Goal: Transaction & Acquisition: Purchase product/service

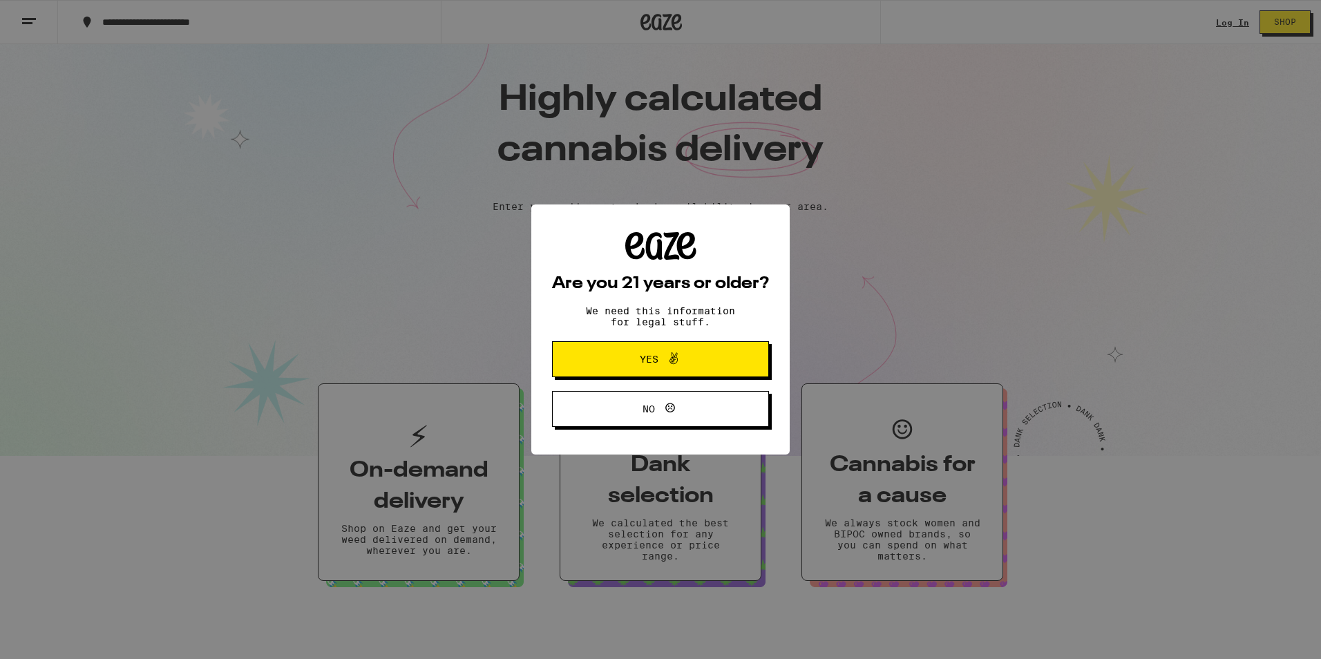
click at [662, 365] on span at bounding box center [669, 359] width 23 height 18
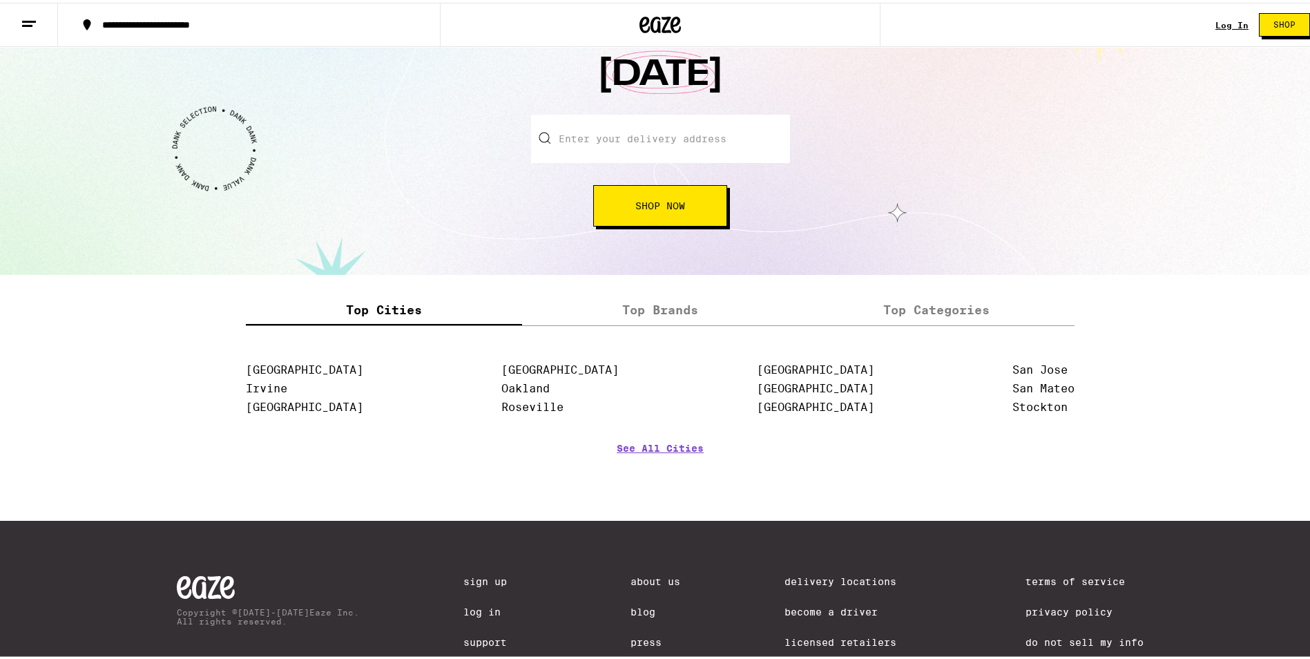
scroll to position [1429, 0]
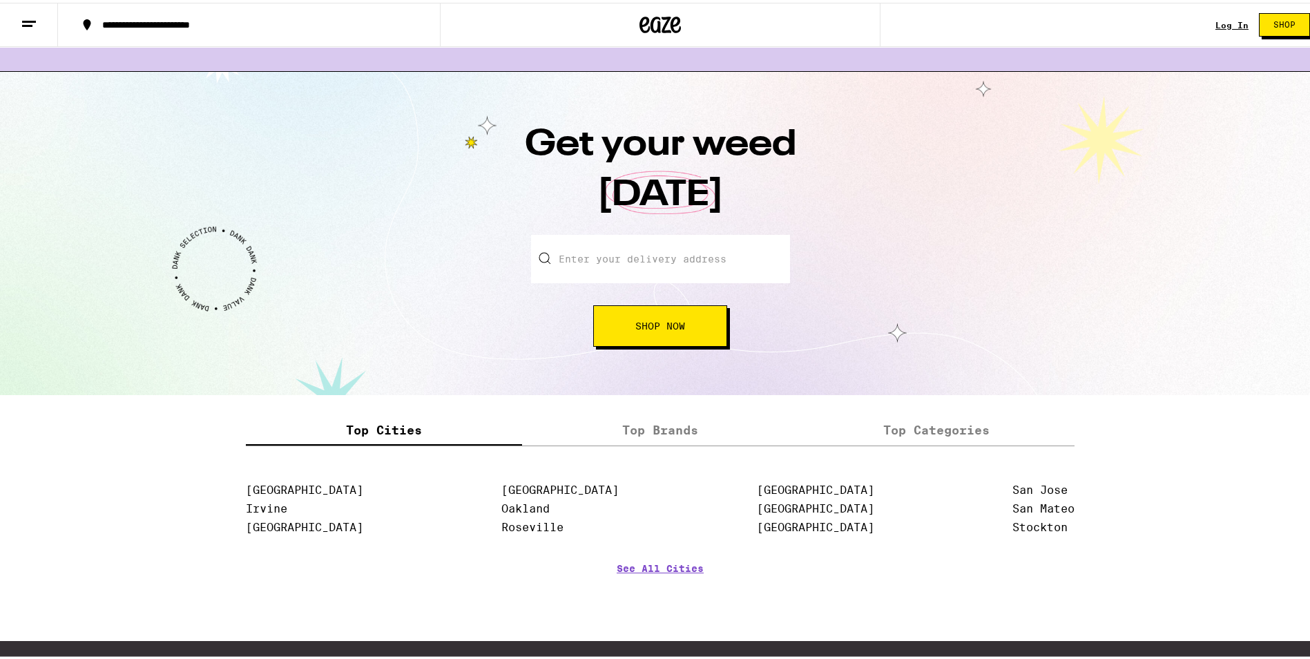
click at [645, 336] on button "Shop Now" at bounding box center [660, 323] width 134 height 41
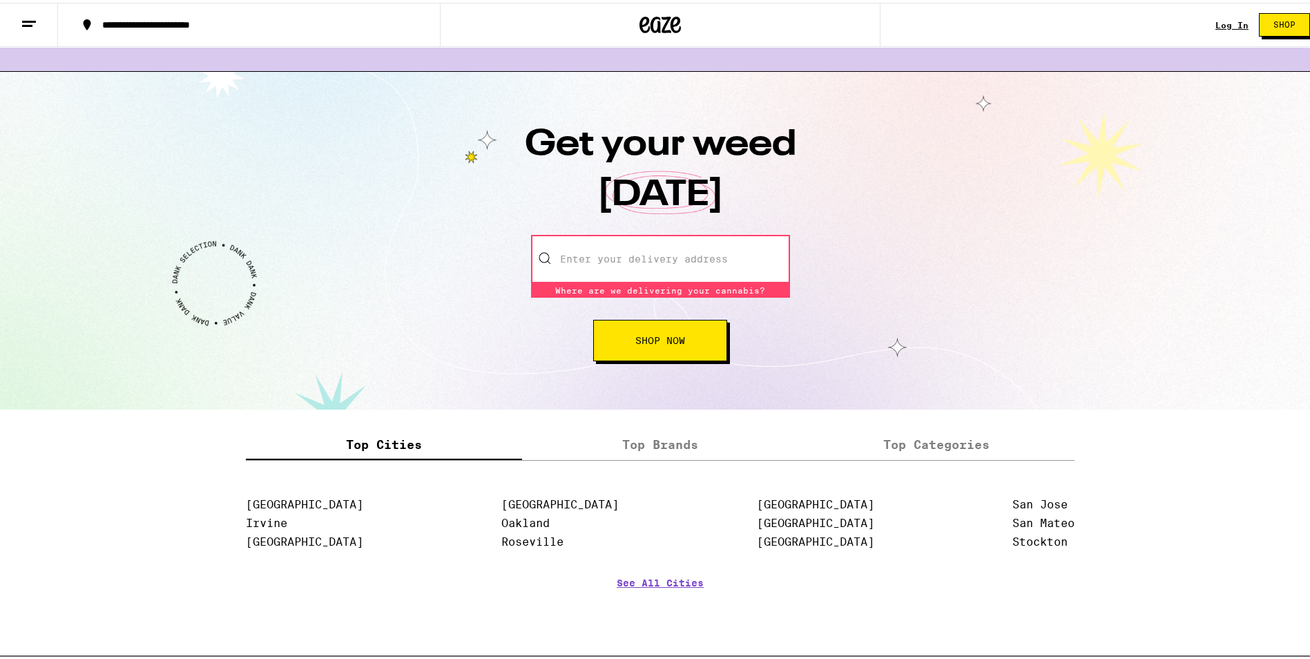
click at [1206, 26] on div "**********" at bounding box center [660, 22] width 1321 height 44
click at [1216, 21] on link "Log In" at bounding box center [1232, 22] width 33 height 9
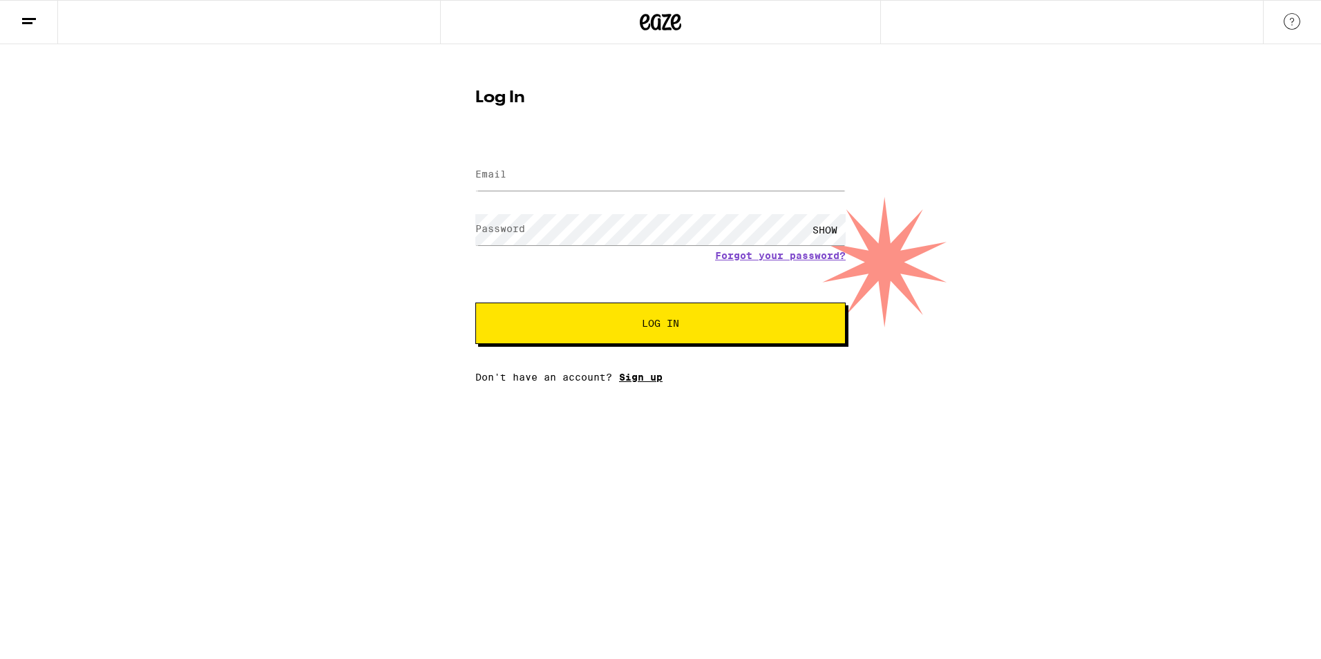
click at [642, 382] on link "Sign up" at bounding box center [641, 377] width 44 height 11
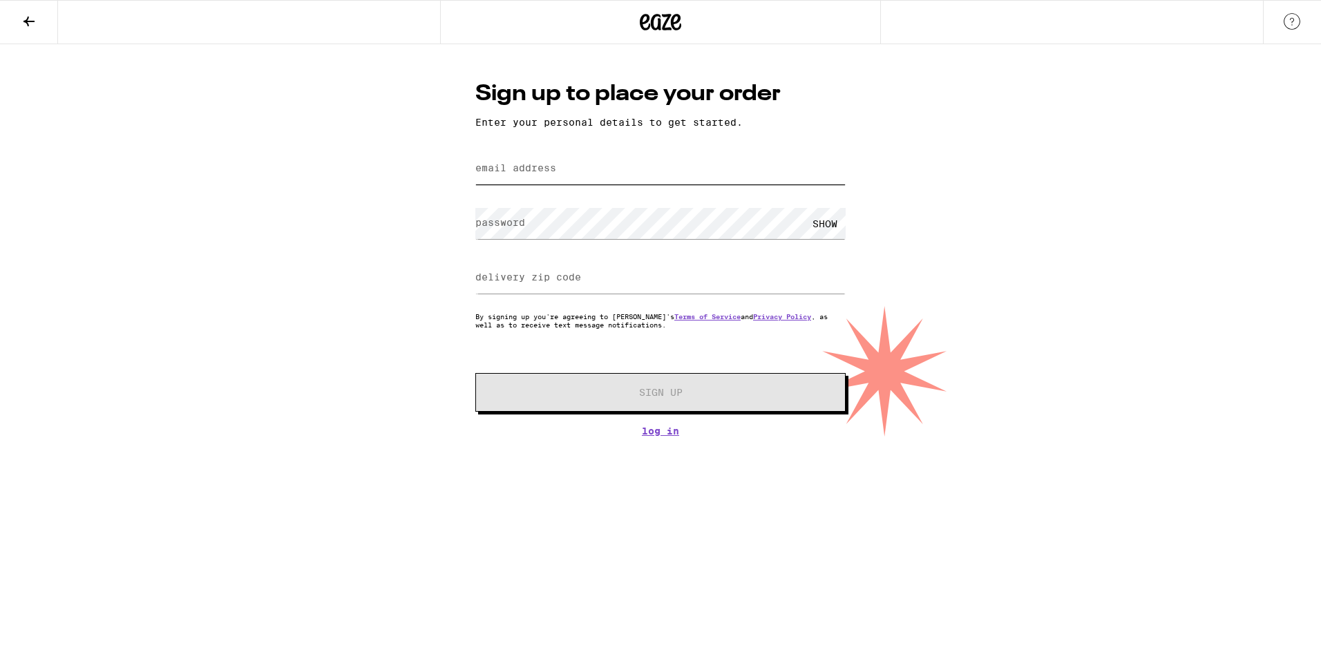
click at [592, 168] on input "email address" at bounding box center [660, 168] width 370 height 31
type input "[PERSON_NAME][EMAIL_ADDRESS][DOMAIN_NAME]"
click at [536, 254] on form "email address [PERSON_NAME][EMAIL_ADDRESS][DOMAIN_NAME] password SHOW delivery …" at bounding box center [660, 280] width 370 height 263
click at [536, 273] on label "delivery zip code" at bounding box center [528, 276] width 106 height 11
click at [525, 292] on input "delivery zip code" at bounding box center [660, 278] width 370 height 31
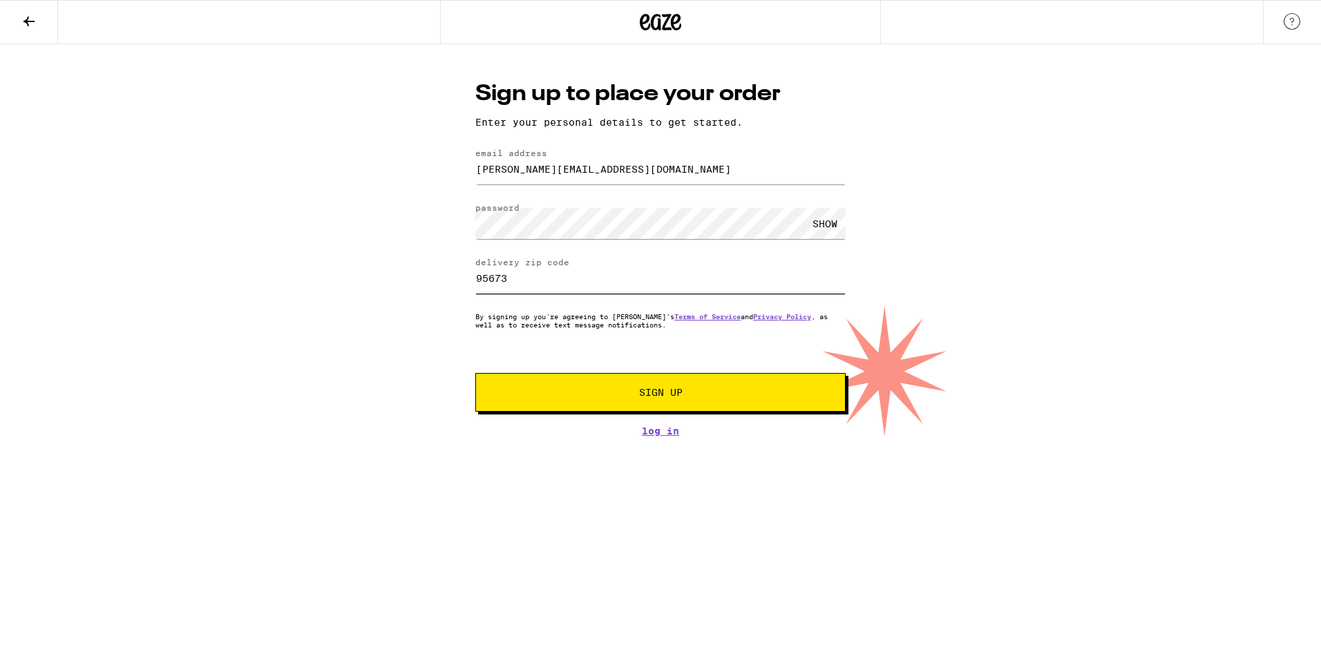
type input "95673"
drag, startPoint x: 245, startPoint y: 307, endPoint x: 381, endPoint y: 333, distance: 138.6
click at [245, 307] on div "Sign up to place your order Enter your personal details to get started. email a…" at bounding box center [660, 240] width 1321 height 392
click at [546, 393] on span "Sign Up" at bounding box center [660, 393] width 275 height 10
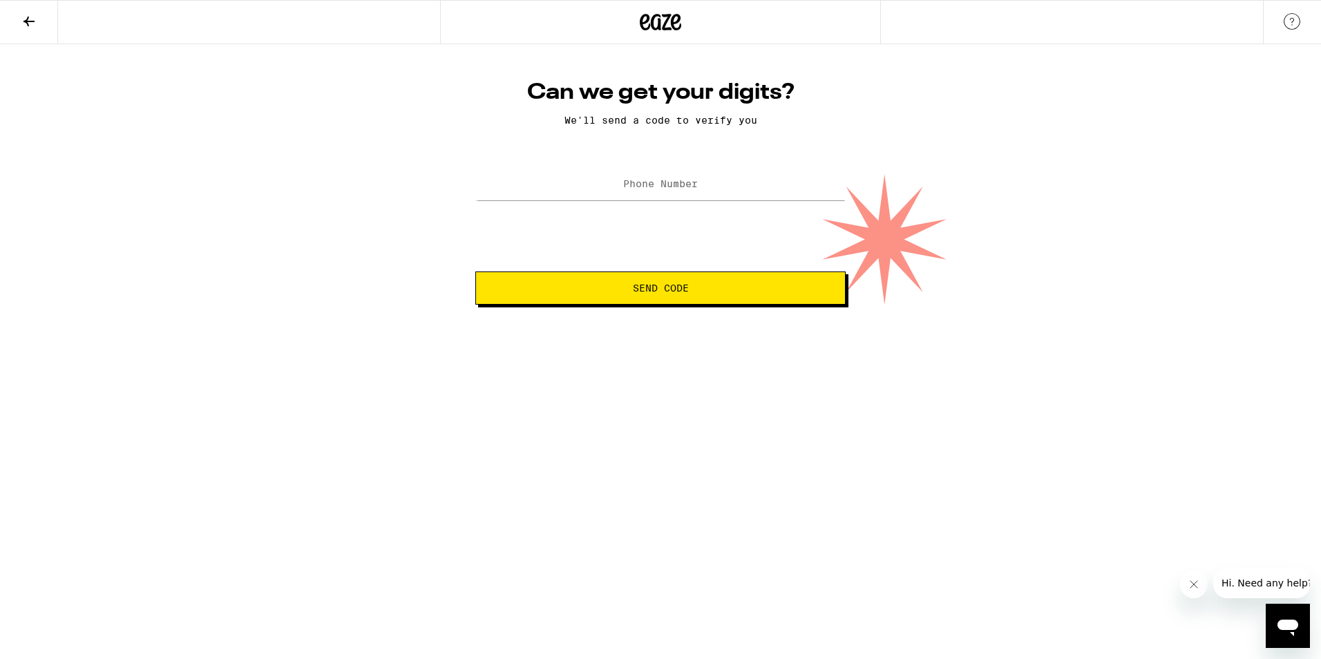
click at [652, 183] on label "Phone Number" at bounding box center [660, 183] width 75 height 11
click at [12, 20] on button at bounding box center [29, 23] width 58 height 44
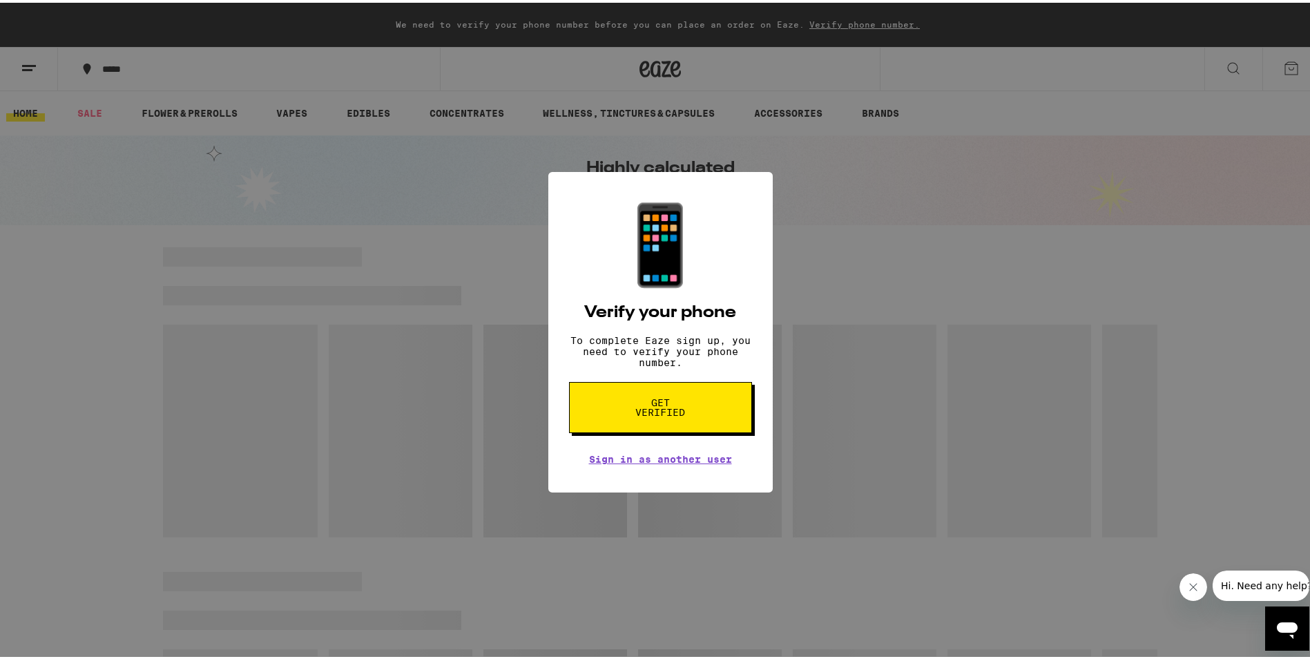
click at [292, 286] on div "📱 Verify your phone To complete Eaze sign up, you need to verify your phone num…" at bounding box center [660, 329] width 1321 height 659
click at [699, 475] on div "📱 Verify your phone To complete Eaze sign up, you need to verify your phone num…" at bounding box center [660, 329] width 225 height 321
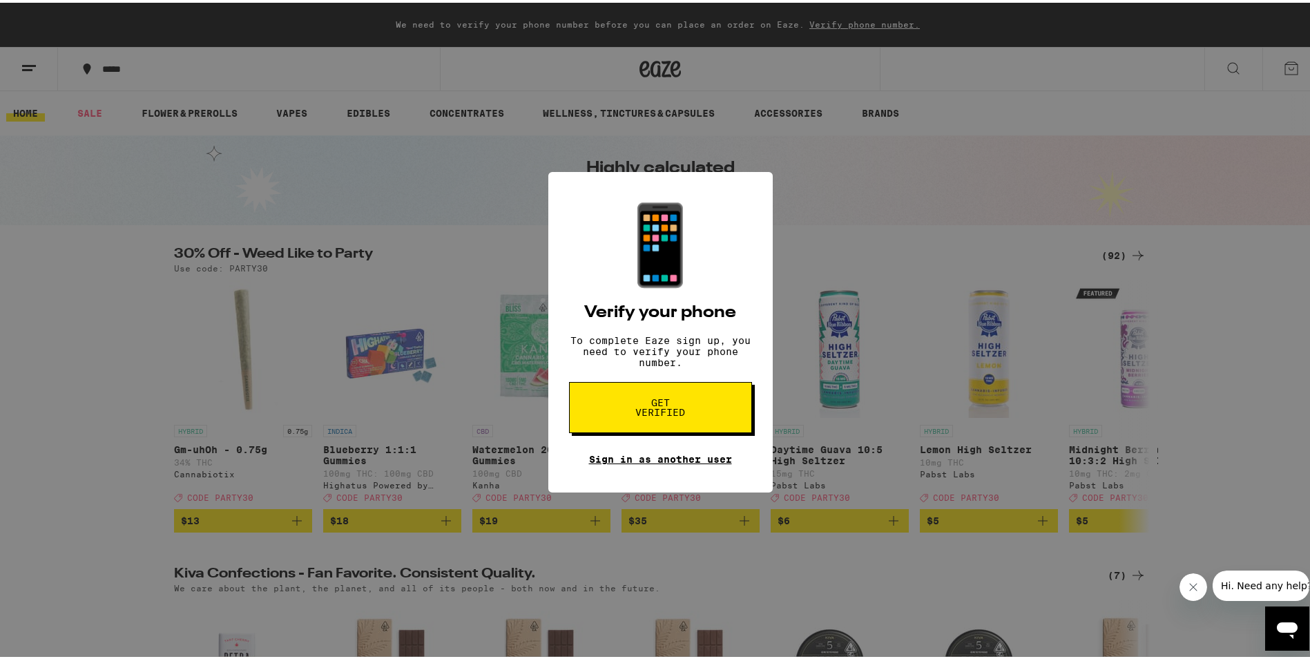
click at [699, 462] on link "Sign in as another user" at bounding box center [660, 456] width 143 height 11
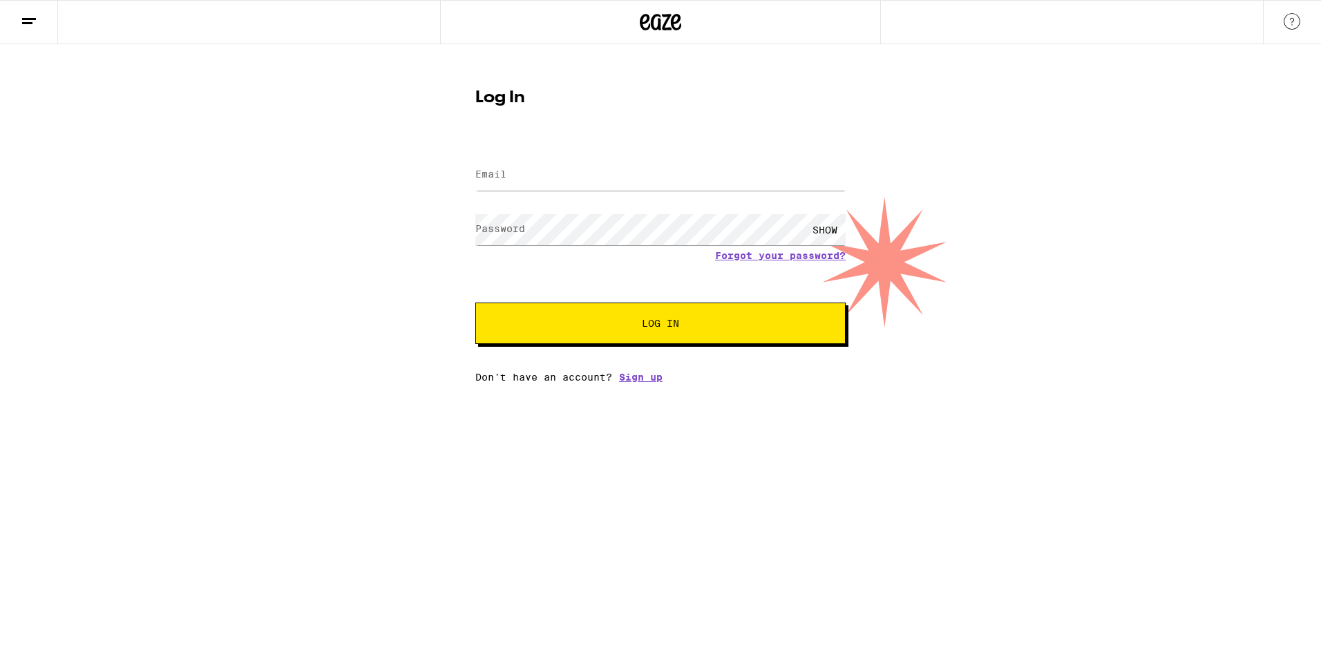
click at [656, 21] on icon at bounding box center [660, 22] width 41 height 25
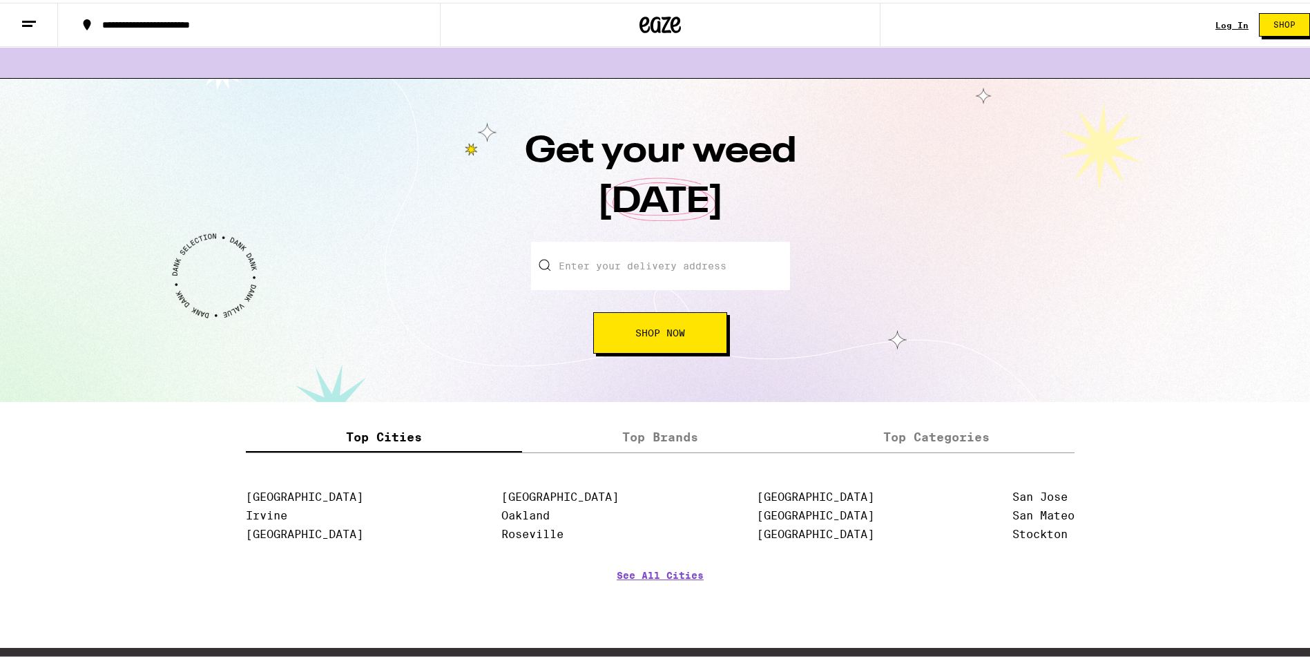
scroll to position [1520, 0]
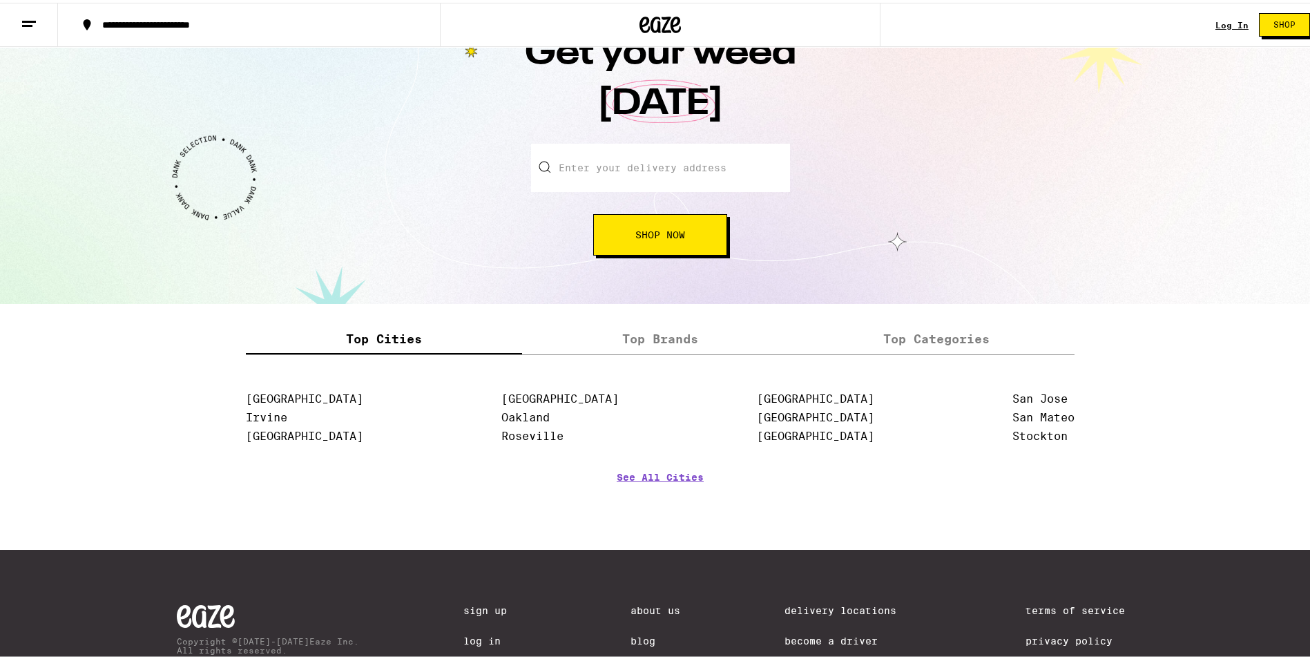
click at [1249, 24] on link "Shop" at bounding box center [1285, 21] width 72 height 23
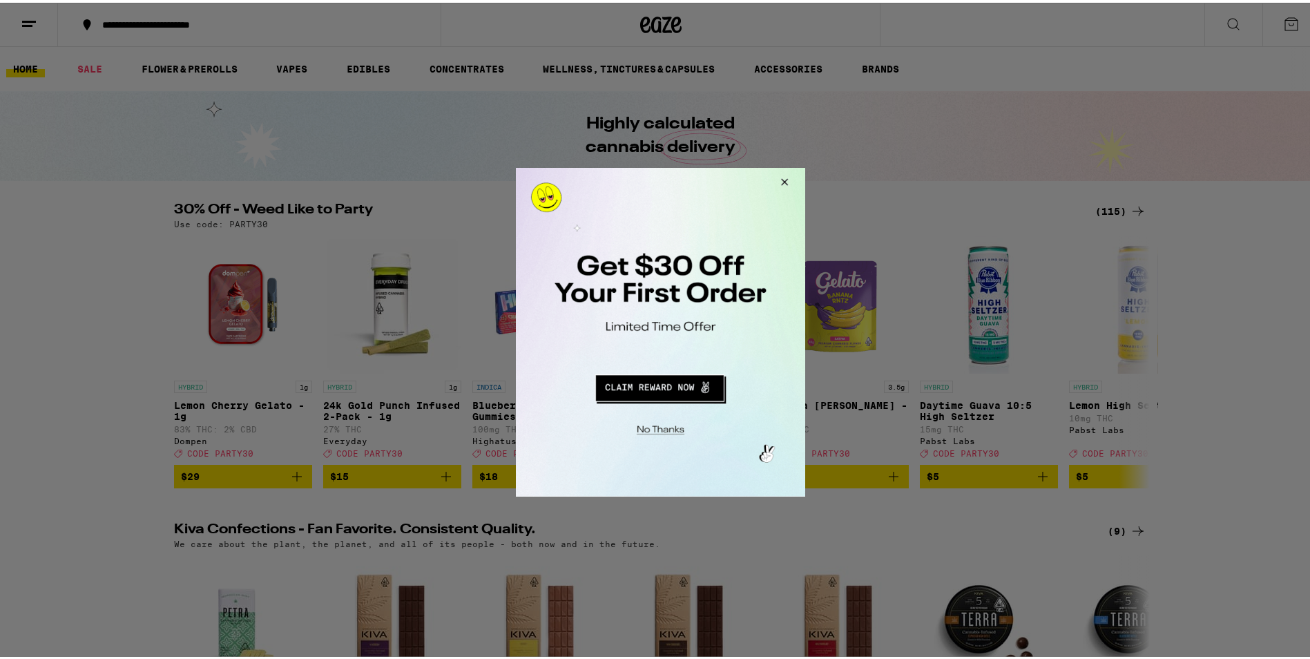
click at [667, 421] on button "Close Modal" at bounding box center [657, 427] width 281 height 21
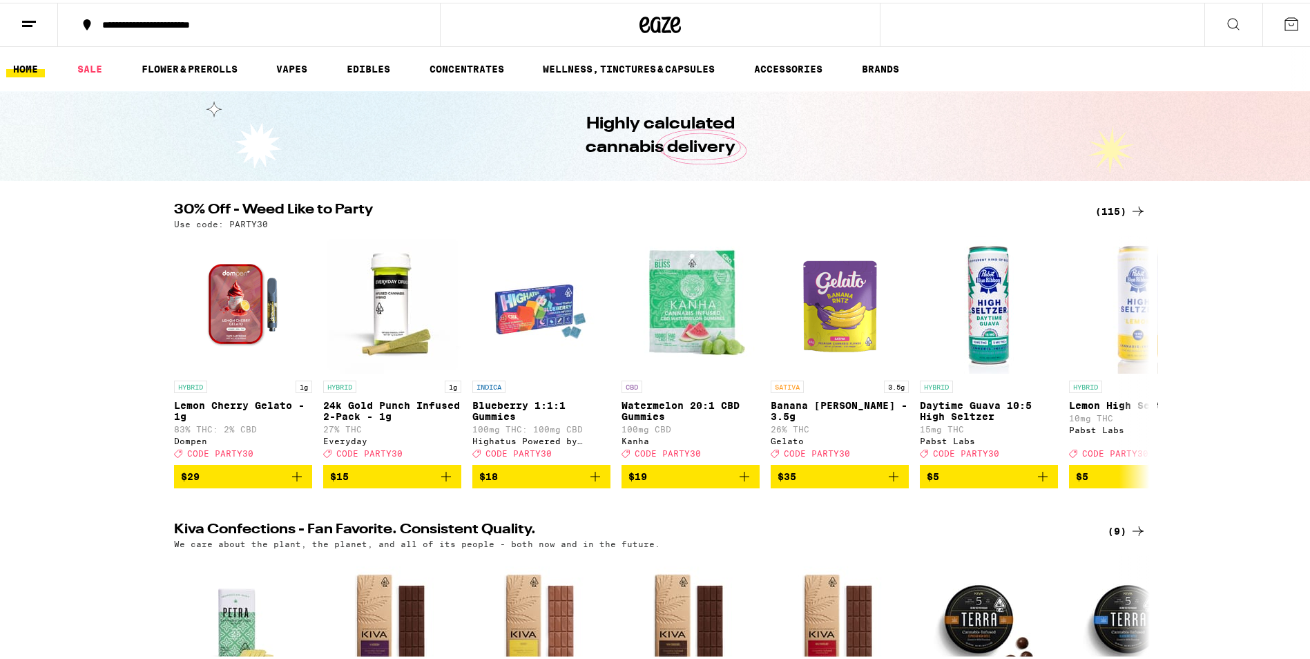
click at [1290, 16] on button at bounding box center [1292, 22] width 58 height 43
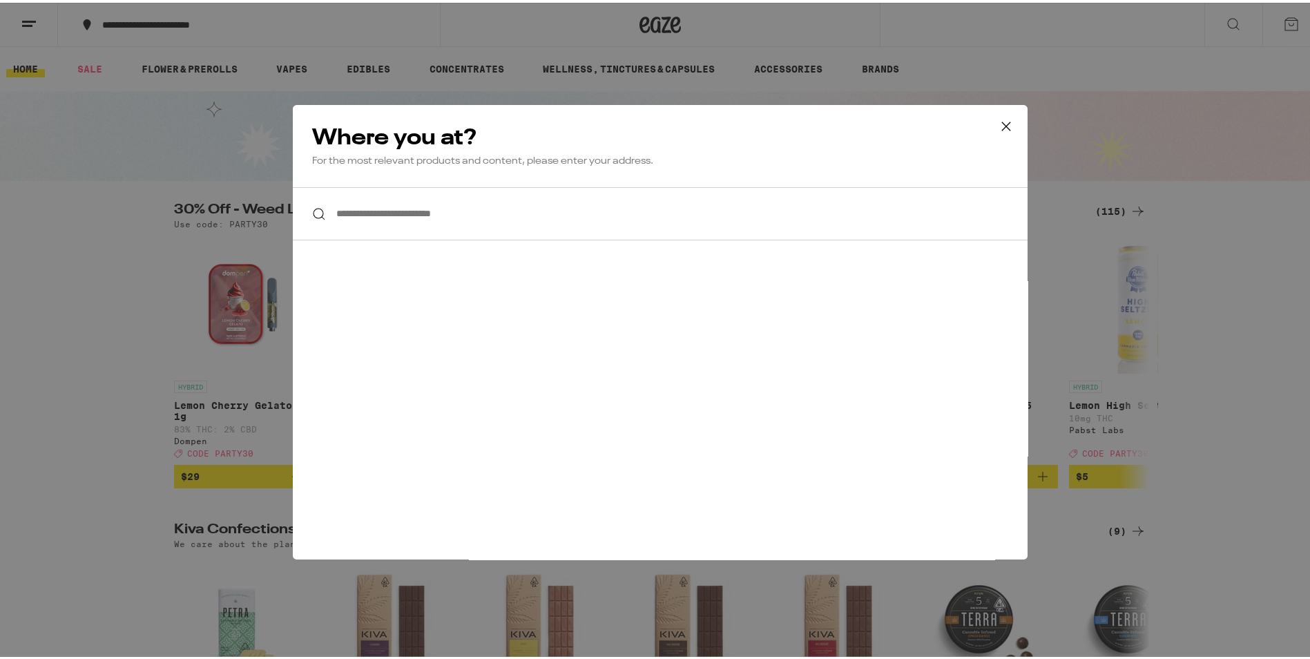
drag, startPoint x: 1000, startPoint y: 121, endPoint x: 456, endPoint y: 0, distance: 557.6
click at [998, 121] on icon at bounding box center [1006, 123] width 21 height 21
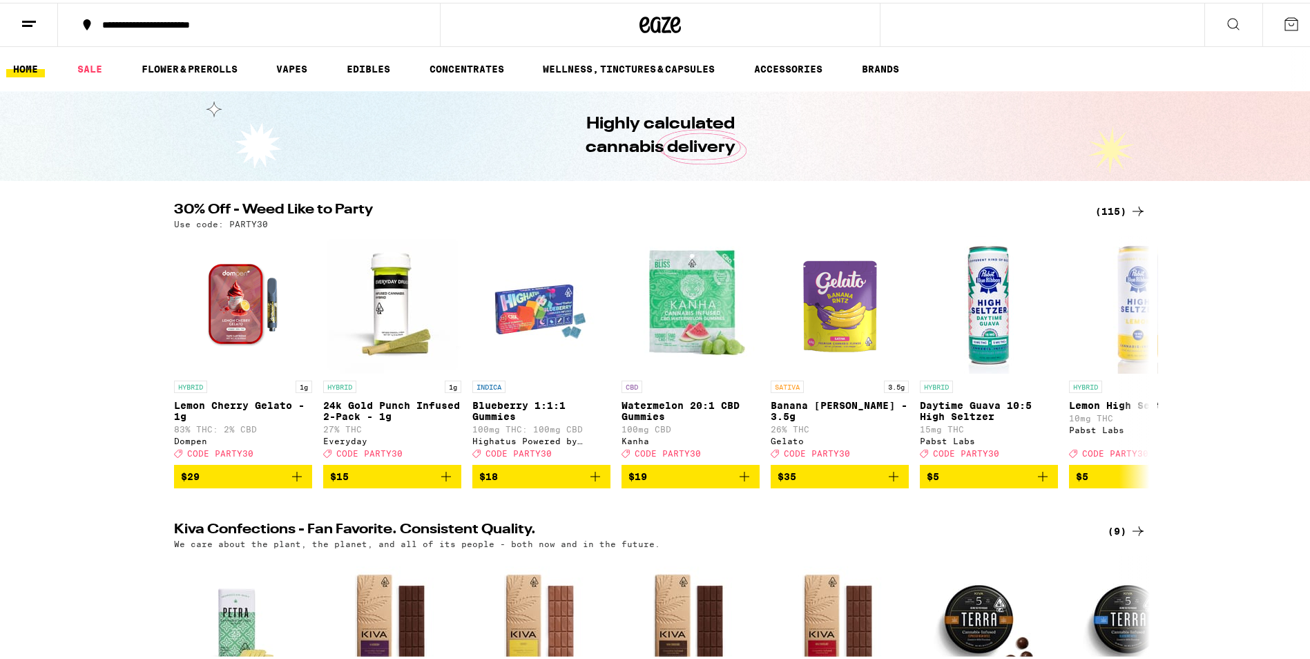
click at [23, 11] on button at bounding box center [29, 23] width 58 height 44
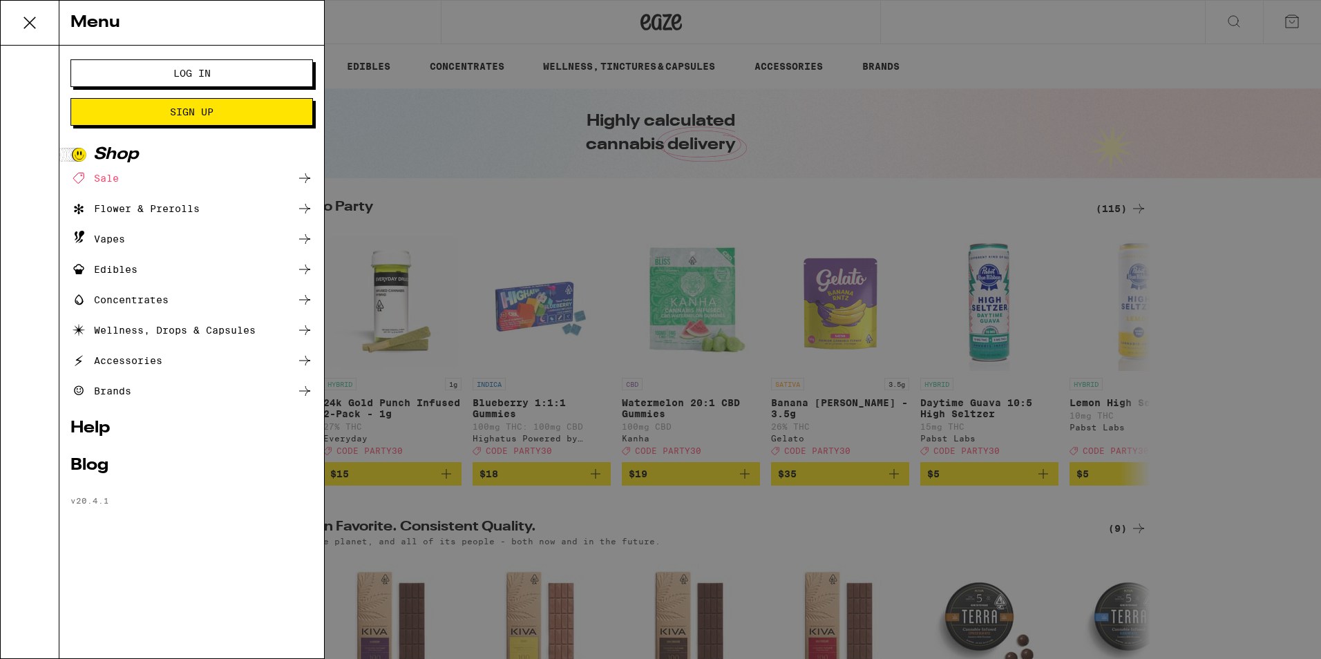
click at [195, 70] on span "Log In" at bounding box center [191, 73] width 37 height 10
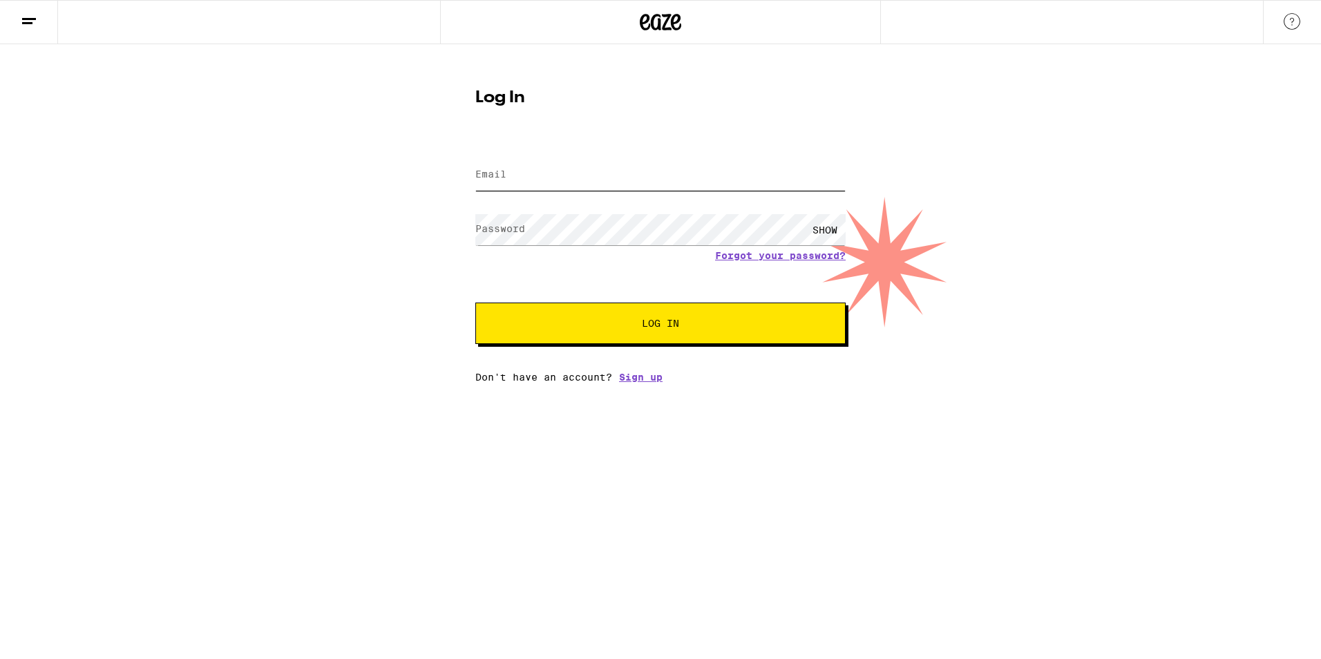
click at [587, 168] on input "Email" at bounding box center [660, 175] width 370 height 31
type input "elizas8991@icloud.com"
click at [561, 339] on button "Log In" at bounding box center [660, 323] width 370 height 41
